Goal: Task Accomplishment & Management: Manage account settings

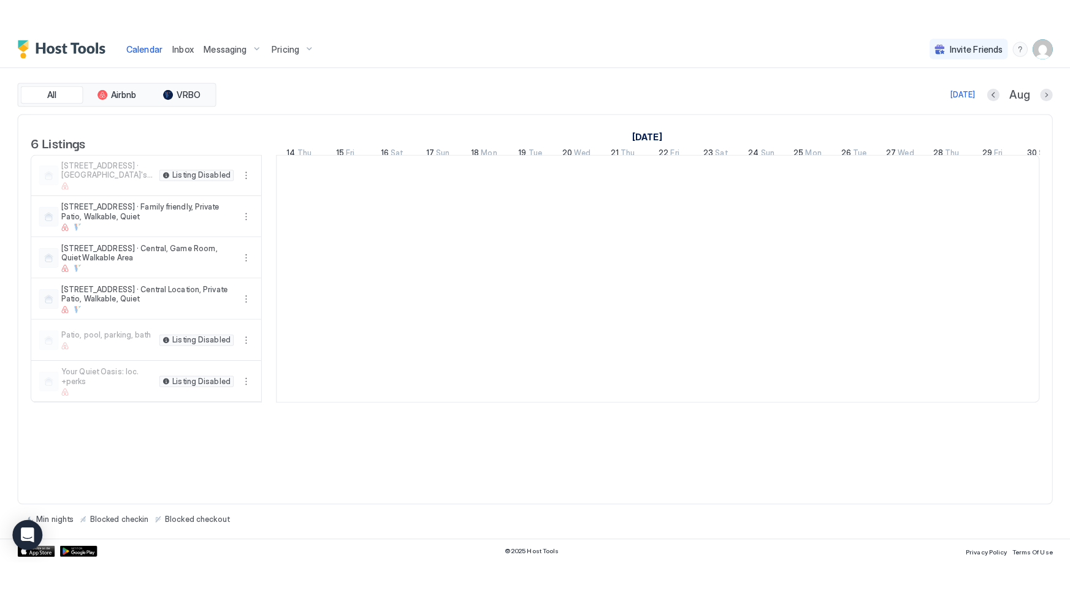
scroll to position [0, 680]
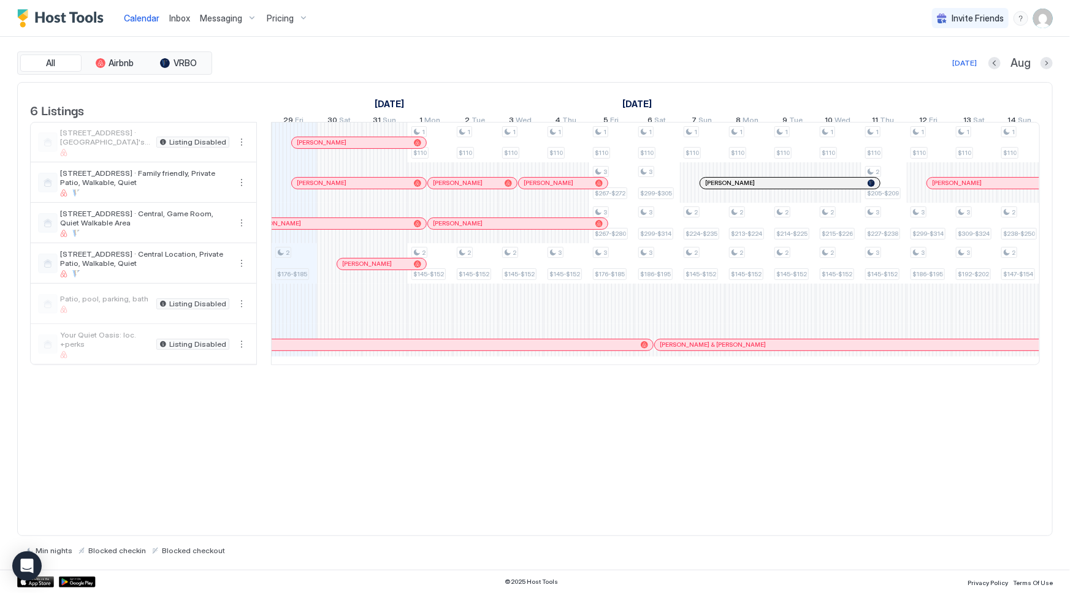
click at [1042, 14] on img "User profile" at bounding box center [1043, 19] width 20 height 20
click at [926, 71] on span "Settings" at bounding box center [932, 68] width 33 height 11
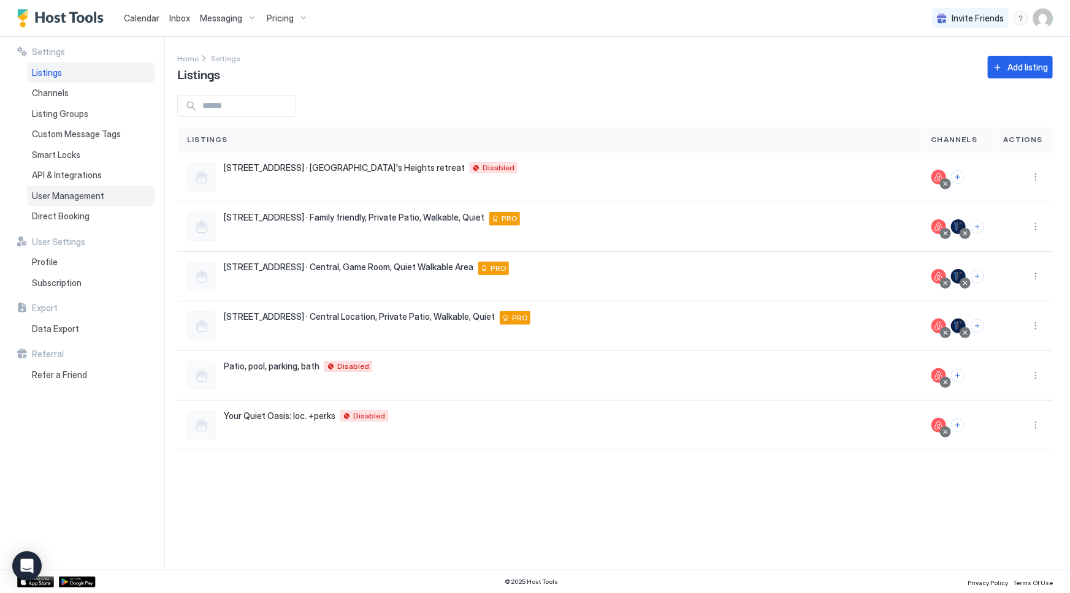
click at [96, 194] on span "User Management" at bounding box center [68, 196] width 72 height 11
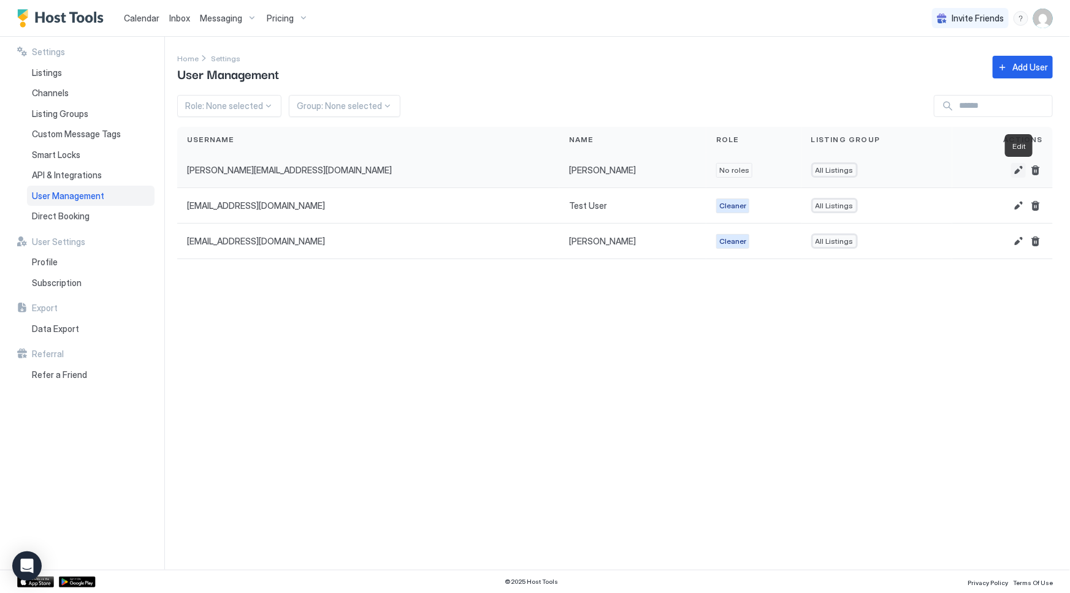
click at [1019, 169] on button "Edit" at bounding box center [1018, 170] width 15 height 15
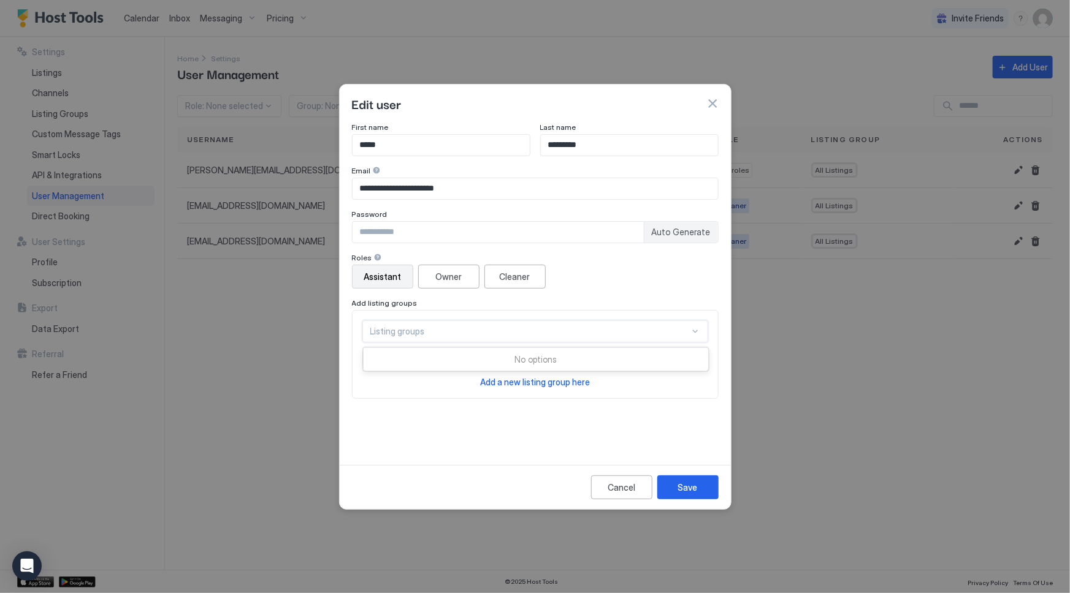
click at [527, 331] on div "Listing groups" at bounding box center [529, 331] width 319 height 11
click at [515, 276] on div "Cleaner" at bounding box center [515, 276] width 31 height 13
click at [684, 484] on div "Save" at bounding box center [688, 487] width 20 height 13
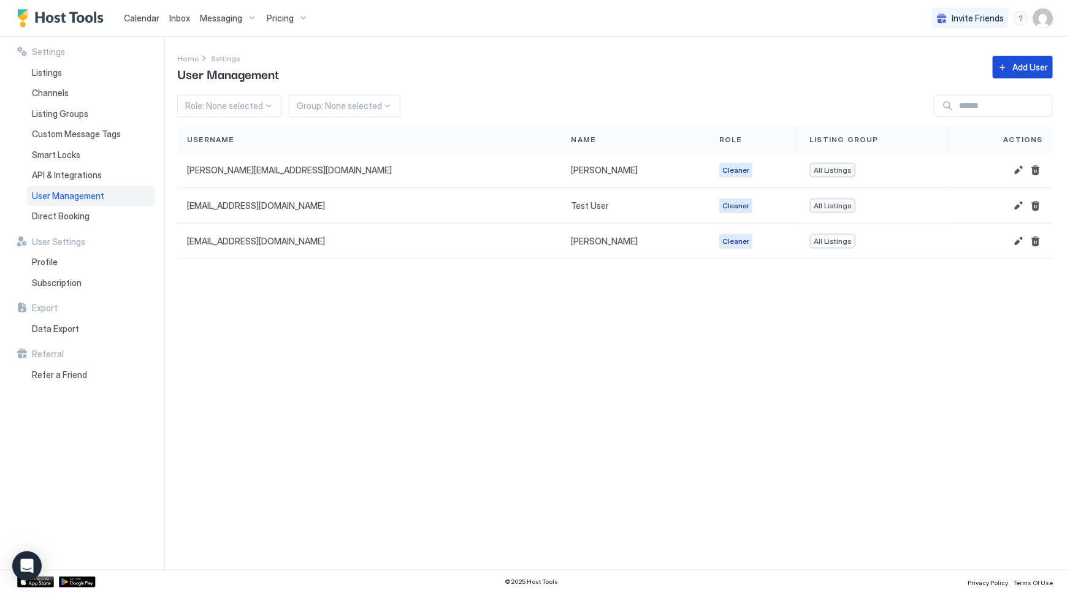
click at [1016, 72] on div "Add User" at bounding box center [1030, 67] width 36 height 13
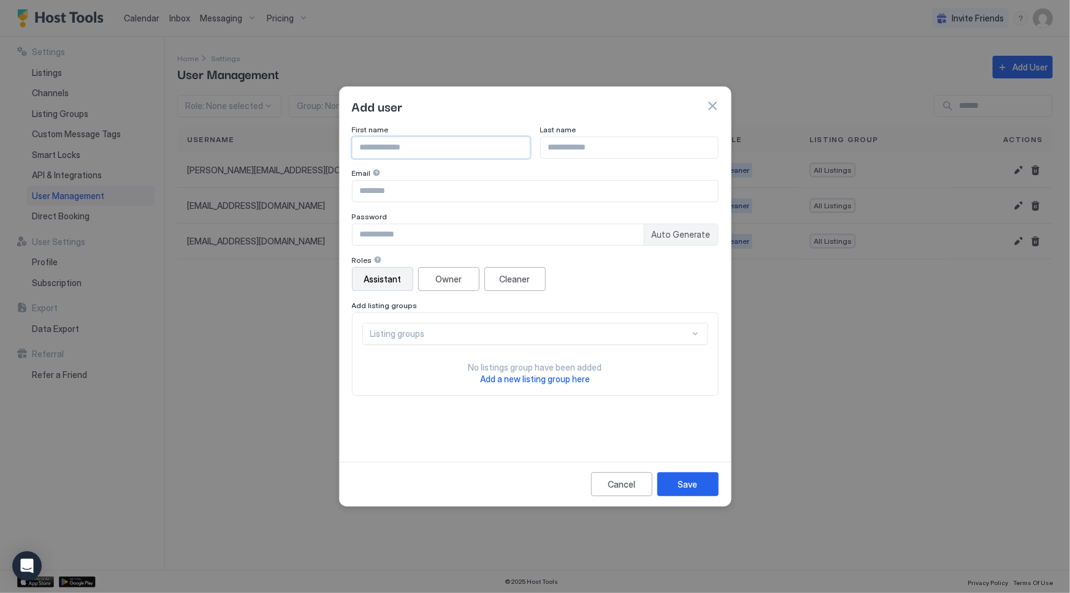
click at [386, 151] on input "Input Field" at bounding box center [440, 147] width 177 height 21
type input "*****"
click at [405, 200] on input "Input Field" at bounding box center [534, 191] width 365 height 21
click at [711, 108] on button "button" at bounding box center [712, 106] width 12 height 12
